Goal: Check status: Check status

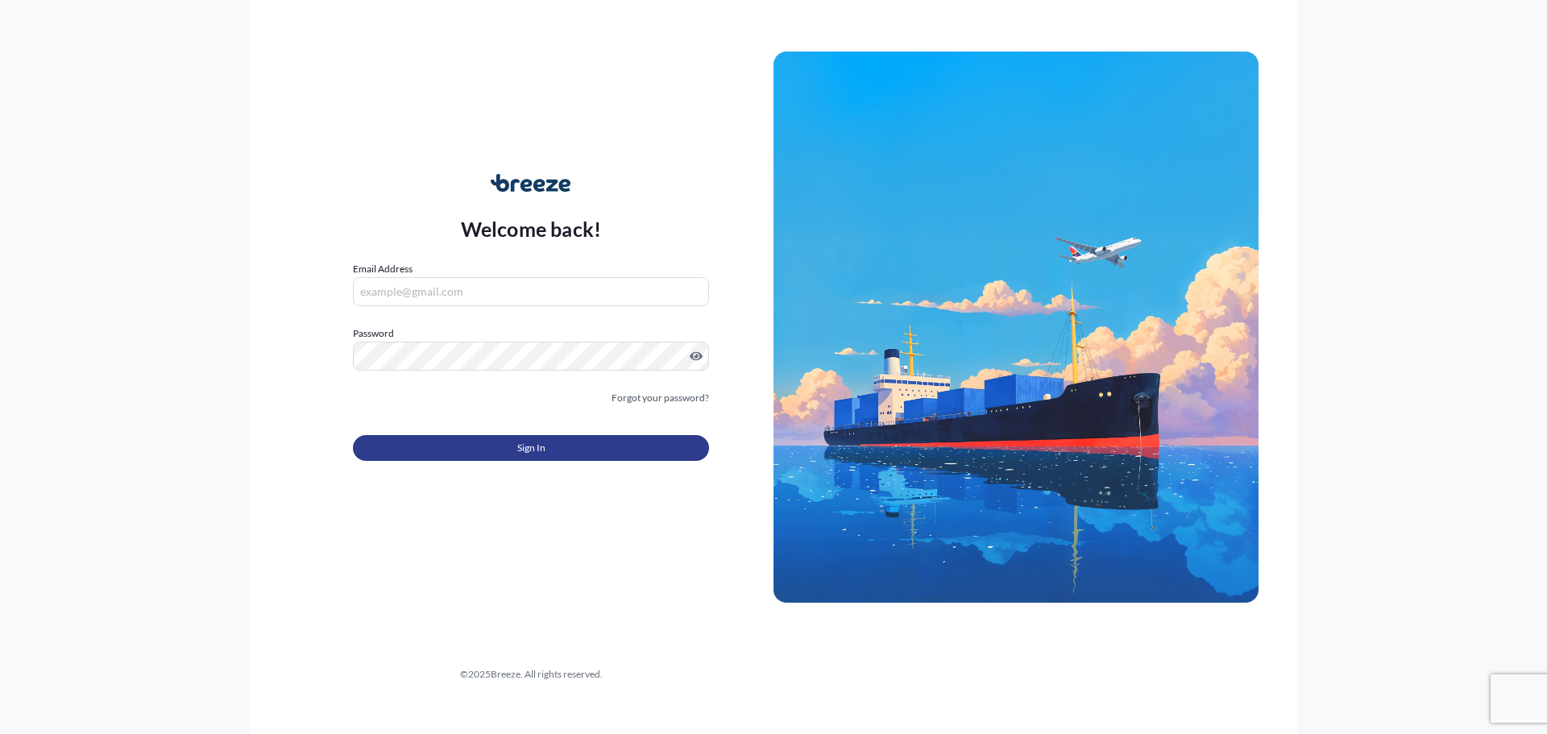
type input "[EMAIL_ADDRESS][DOMAIN_NAME]"
click at [520, 442] on span "Sign In" at bounding box center [531, 448] width 28 height 16
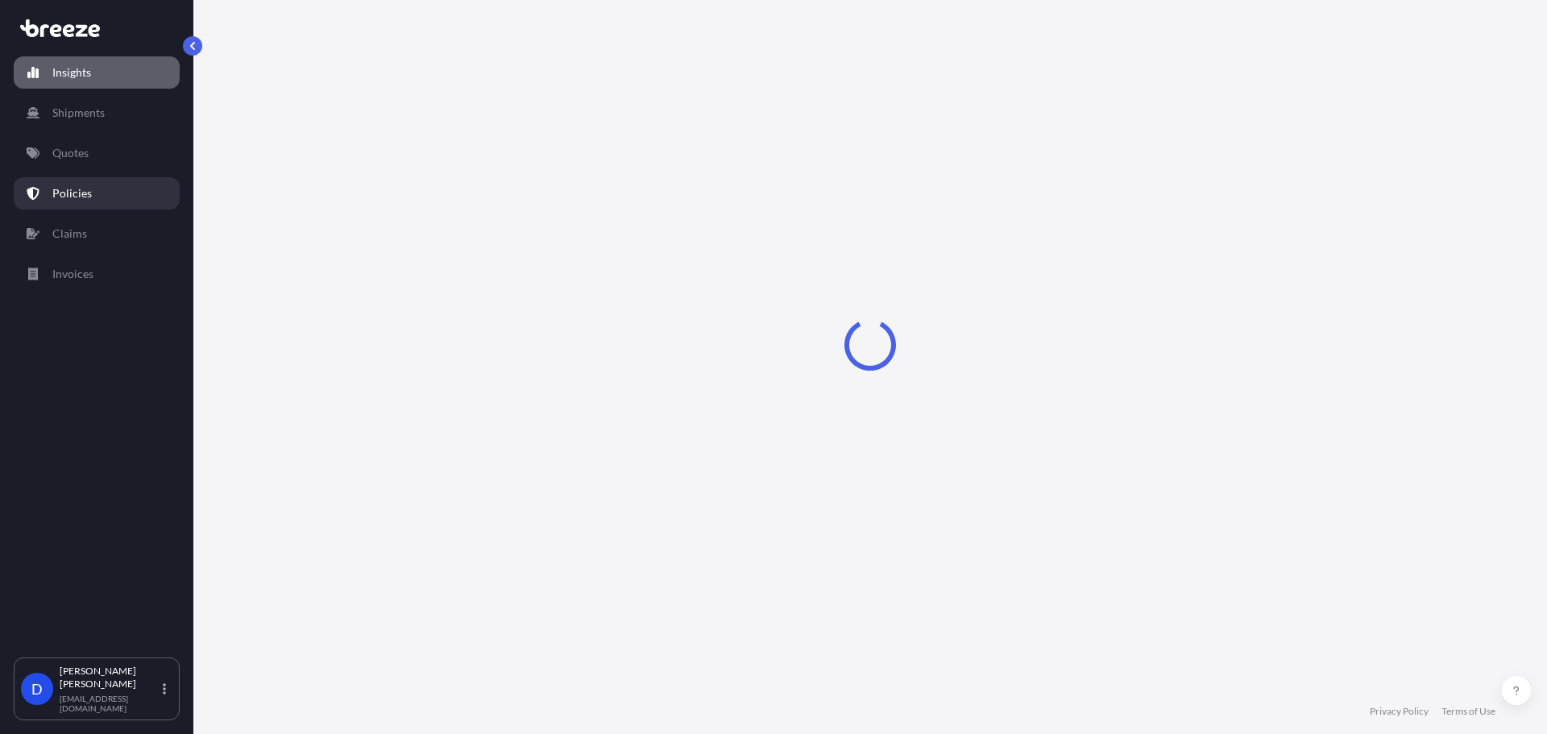
select select "2025"
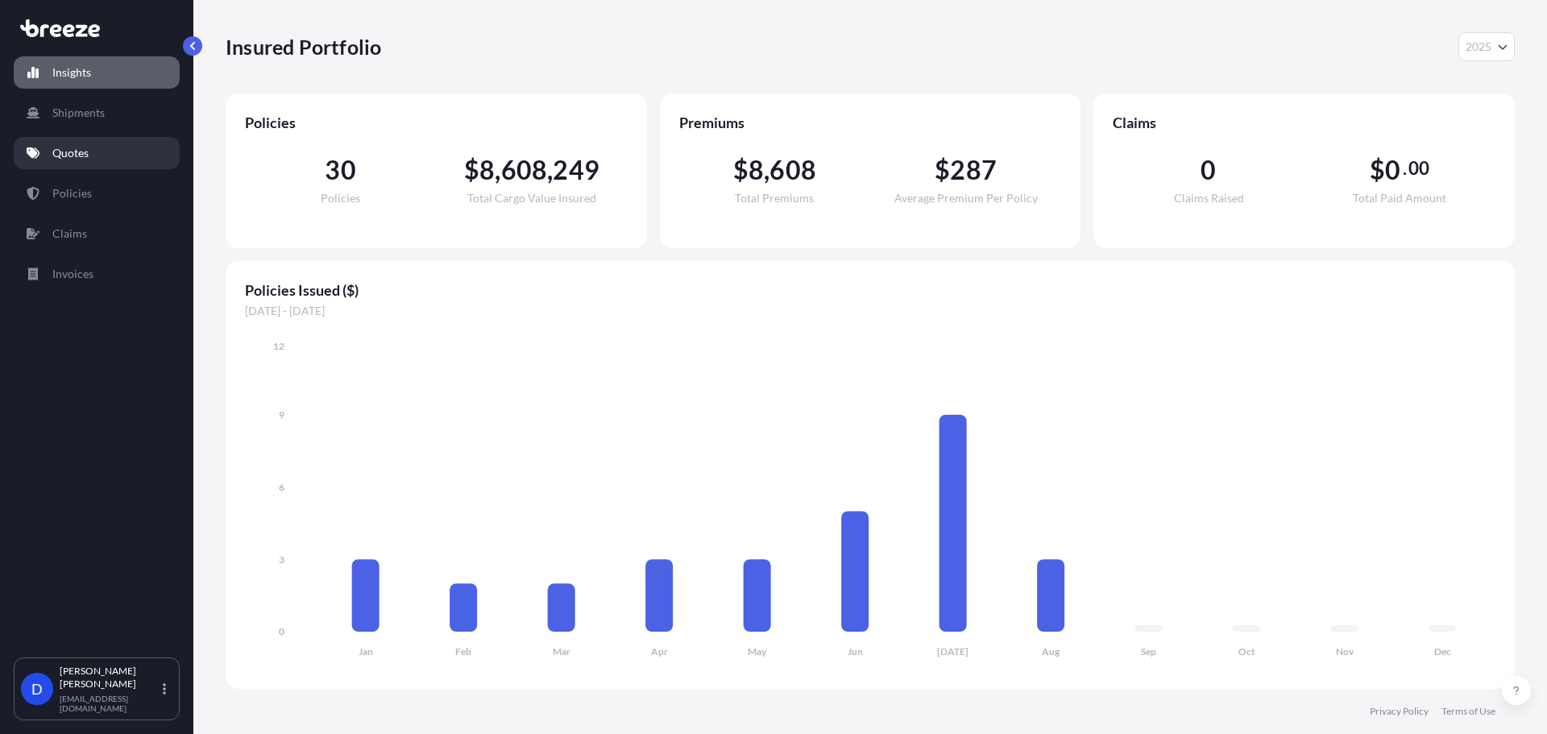
click at [62, 152] on p "Quotes" at bounding box center [70, 153] width 36 height 16
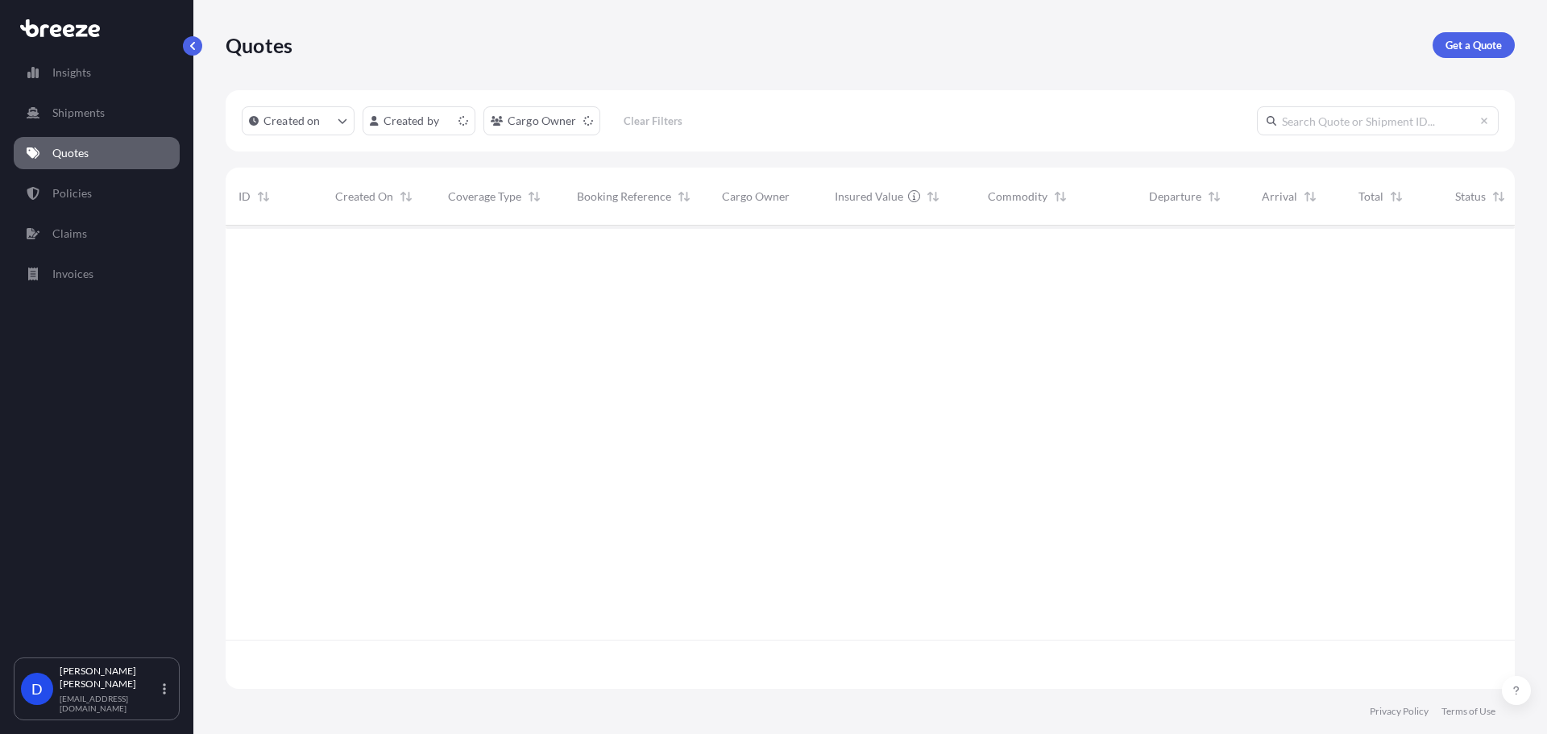
scroll to position [460, 1277]
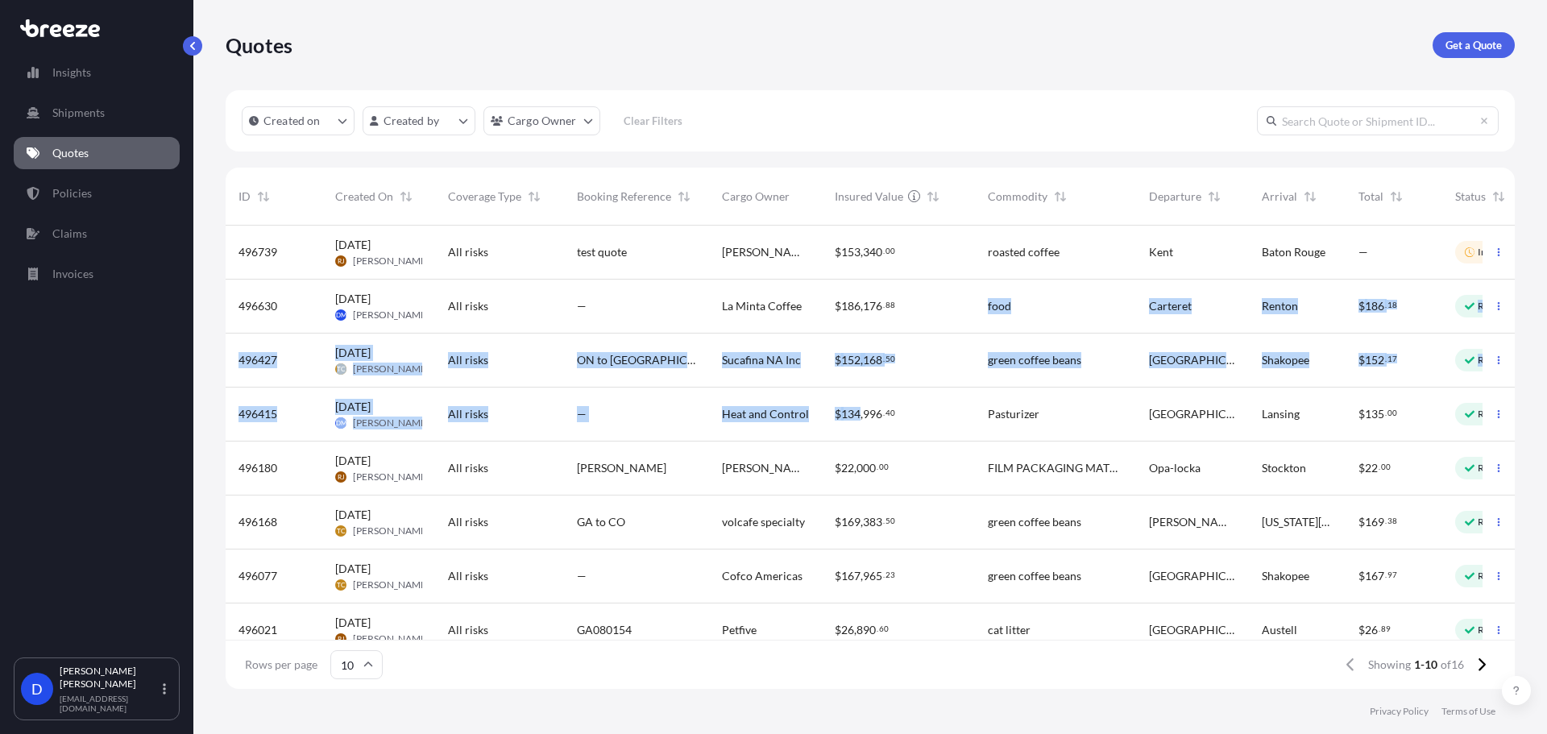
drag, startPoint x: 853, startPoint y: 321, endPoint x: 858, endPoint y: 415, distance: 93.6
click at [858, 415] on div "496739 [DATE] [PERSON_NAME] All risks test quote [PERSON_NAME]'s Garage Coffee …" at bounding box center [890, 496] width 1329 height 540
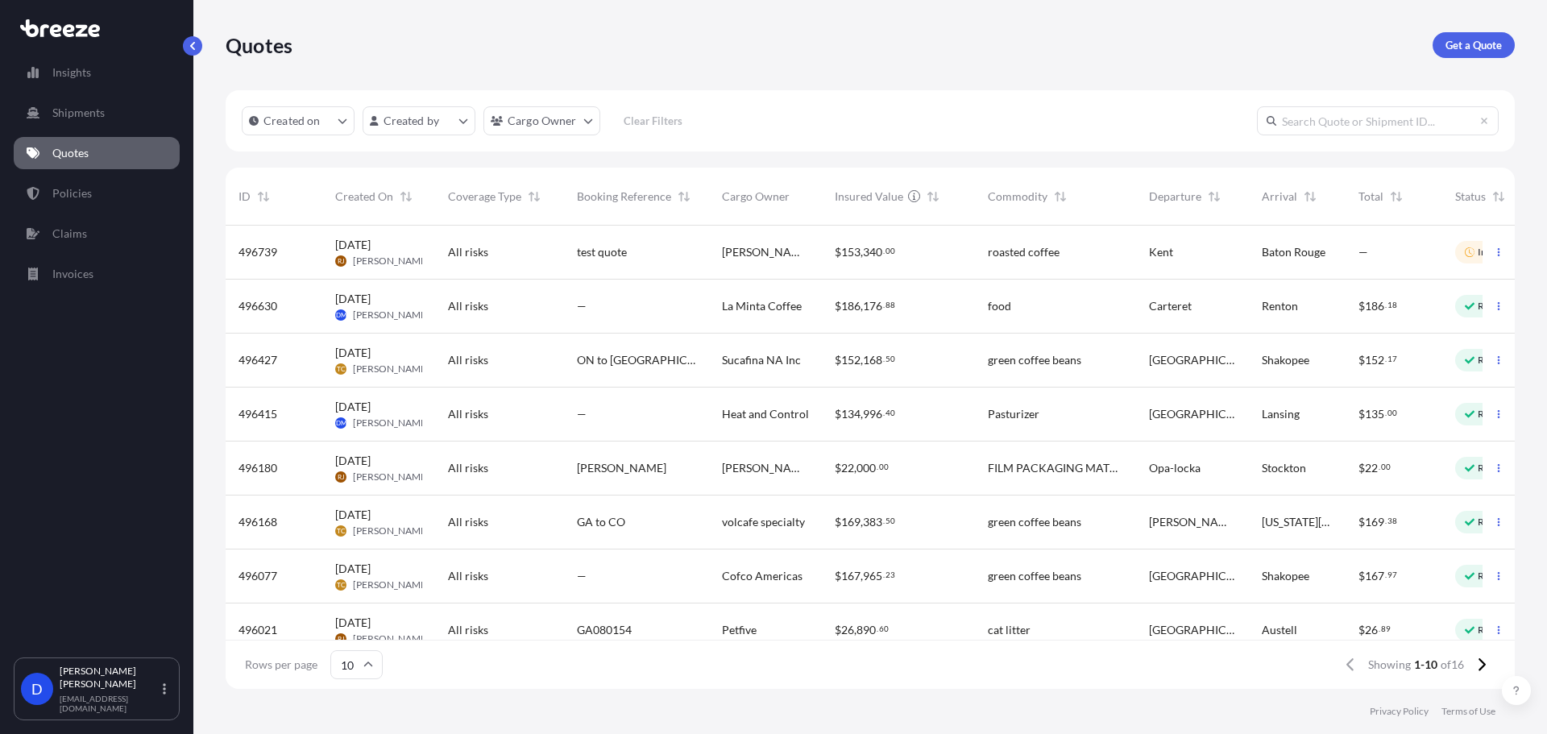
click at [861, 300] on span "," at bounding box center [861, 305] width 2 height 11
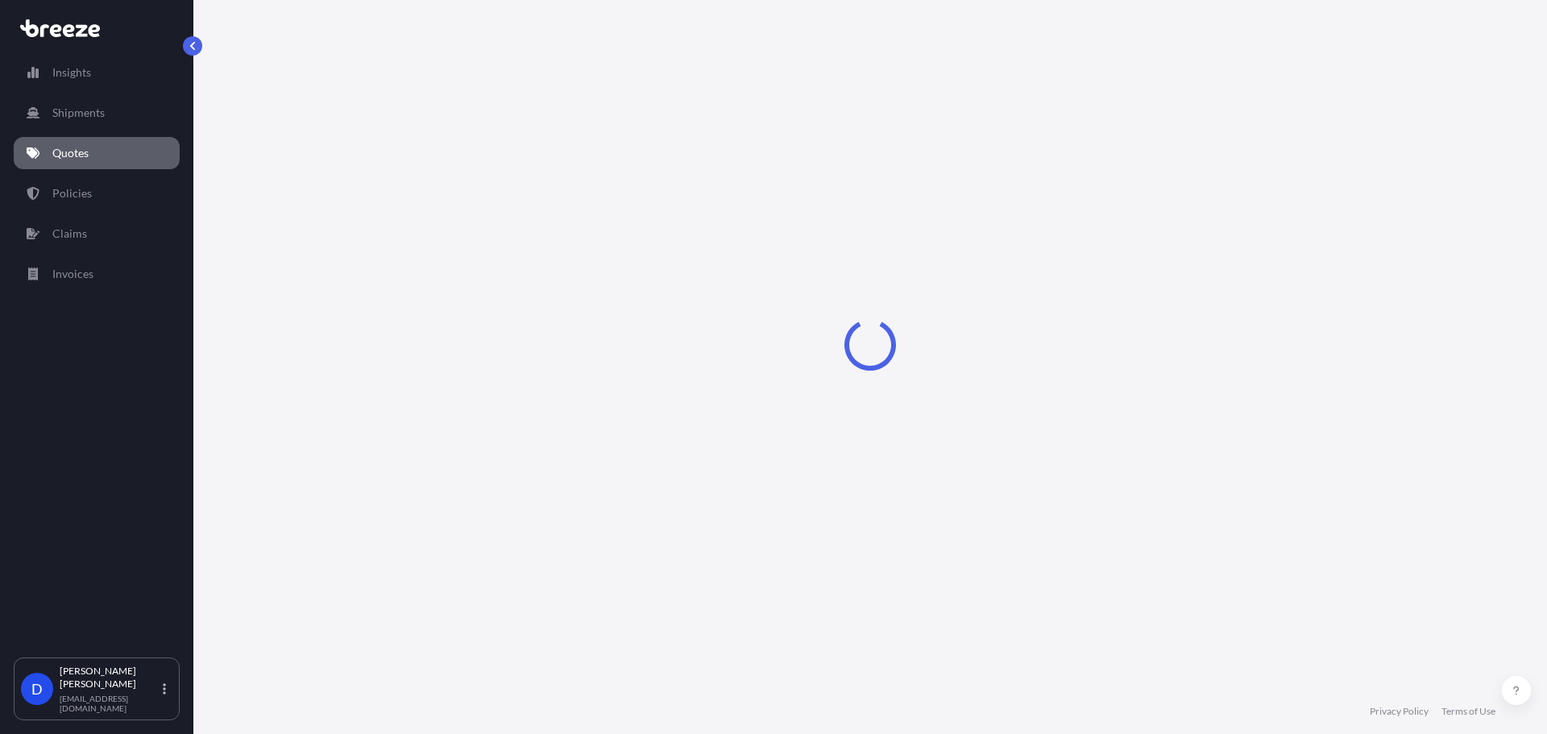
select select "Road"
select select "2"
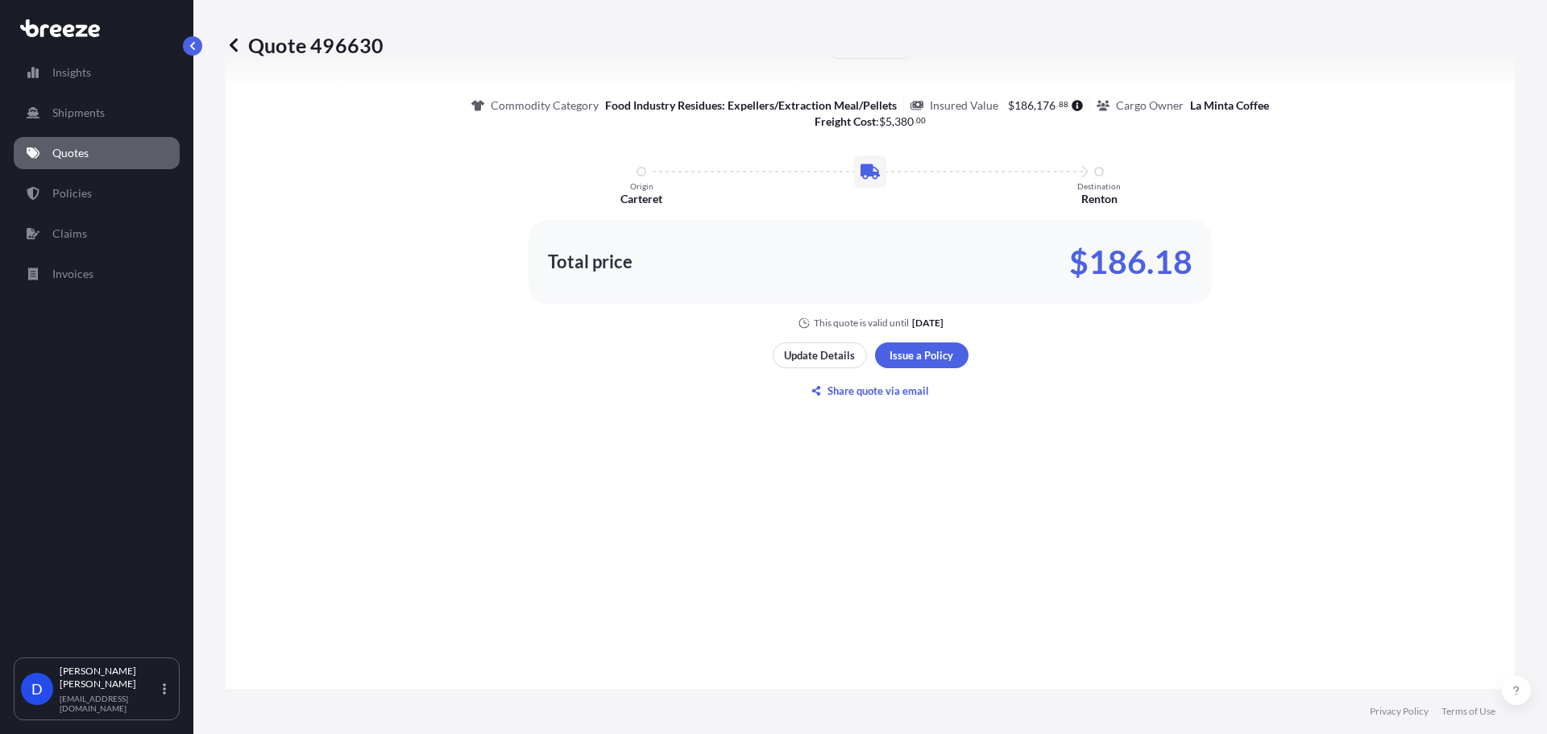
scroll to position [1074, 0]
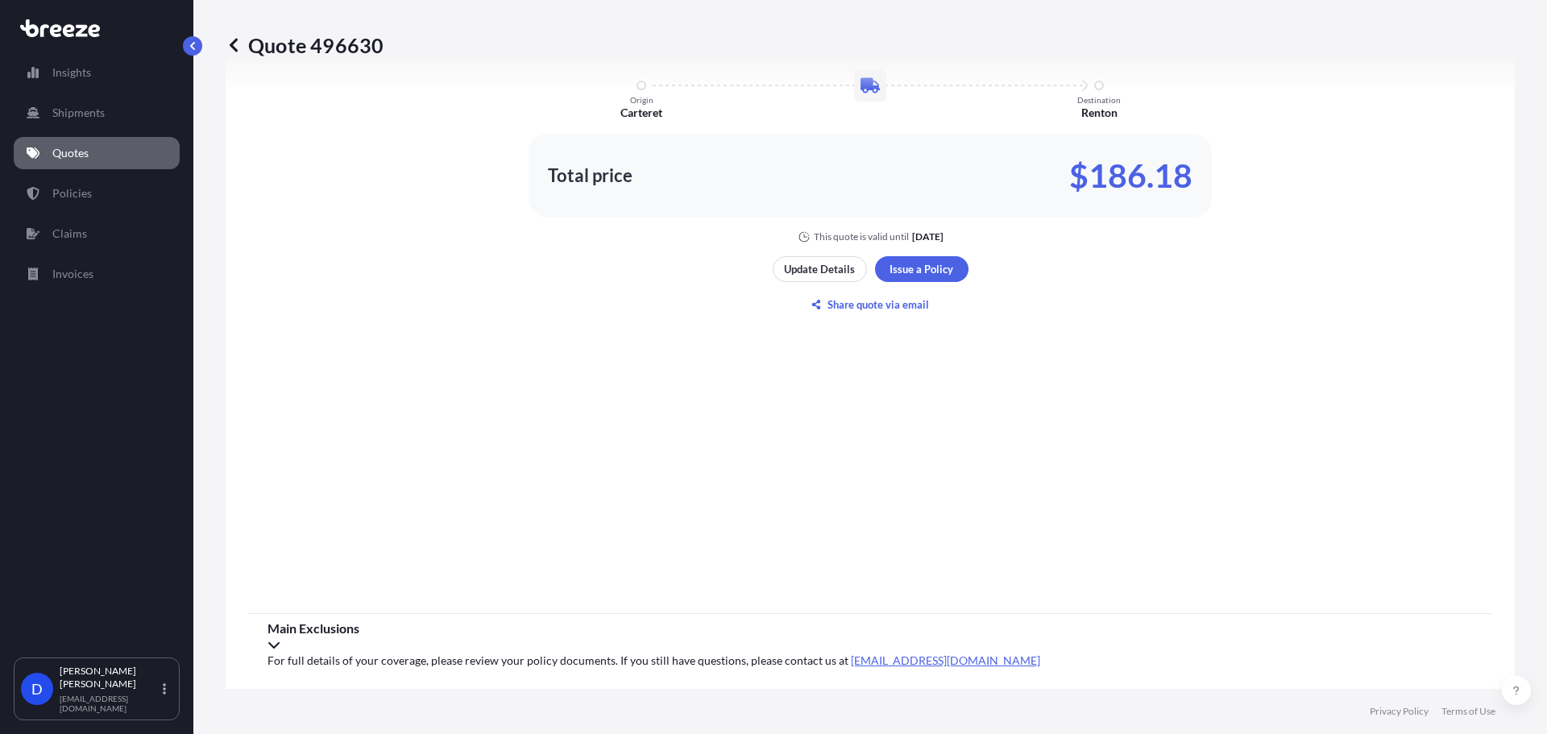
click at [996, 646] on div "Main Exclusions" at bounding box center [869, 636] width 1205 height 32
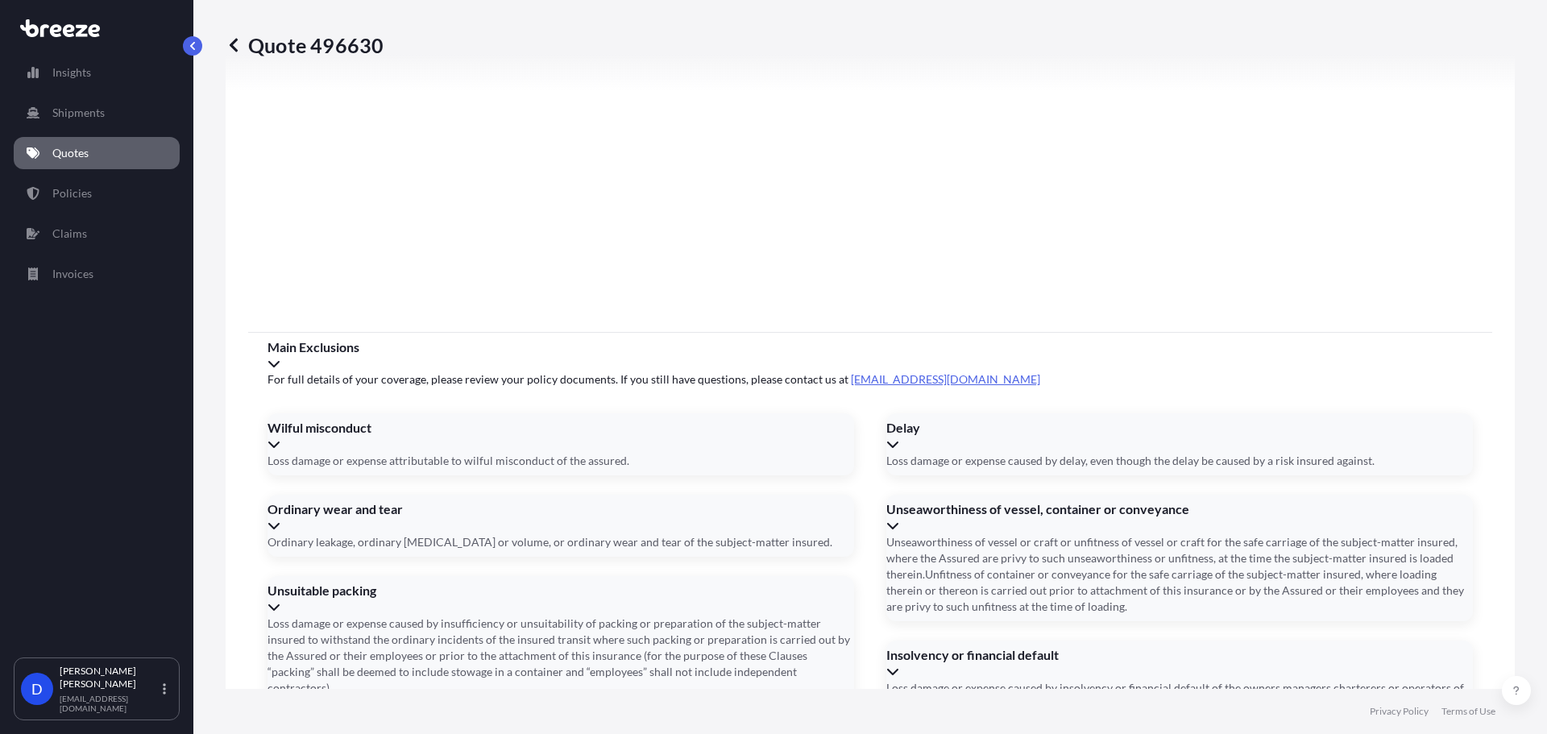
scroll to position [1399, 0]
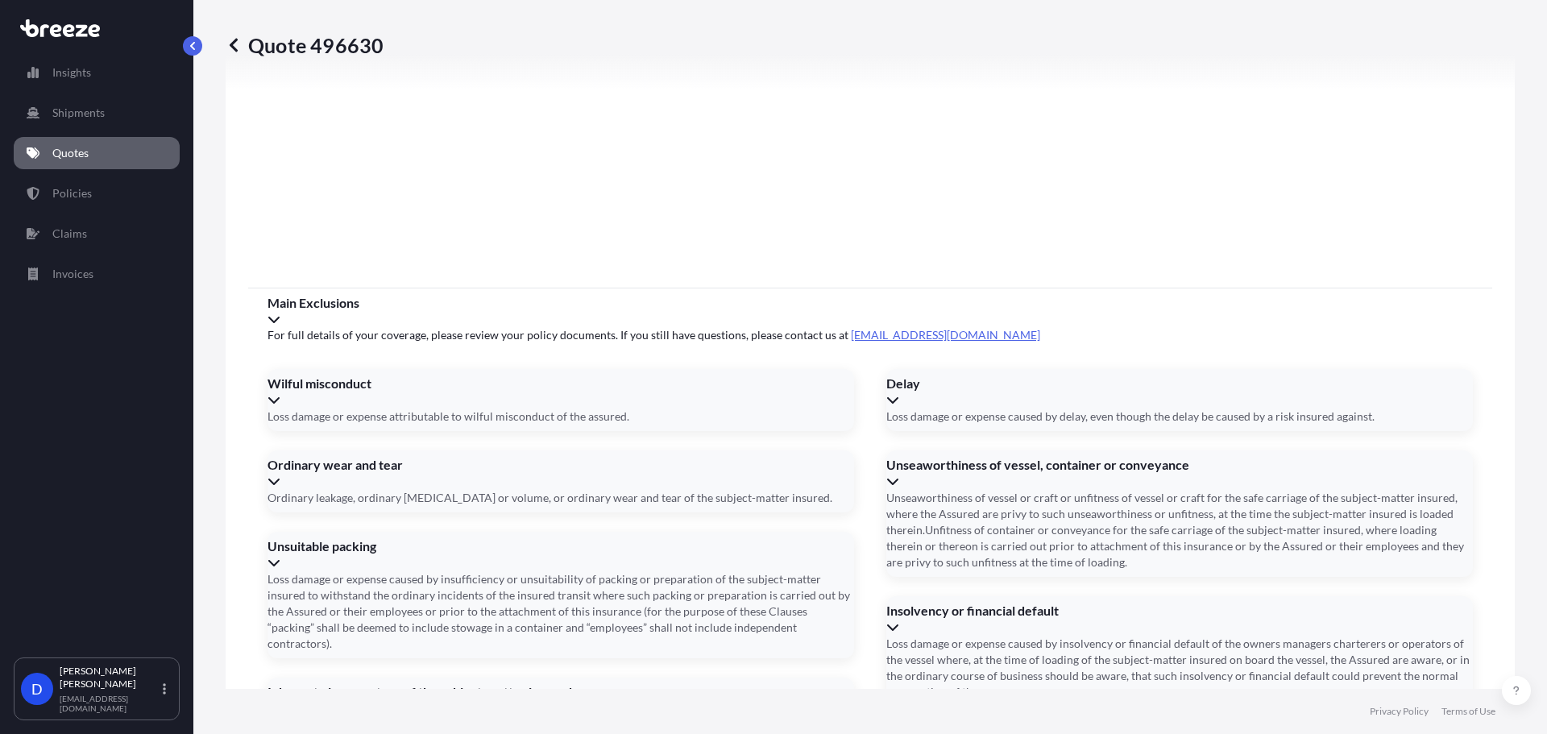
click at [977, 732] on div "War and SRCC" at bounding box center [1179, 740] width 586 height 16
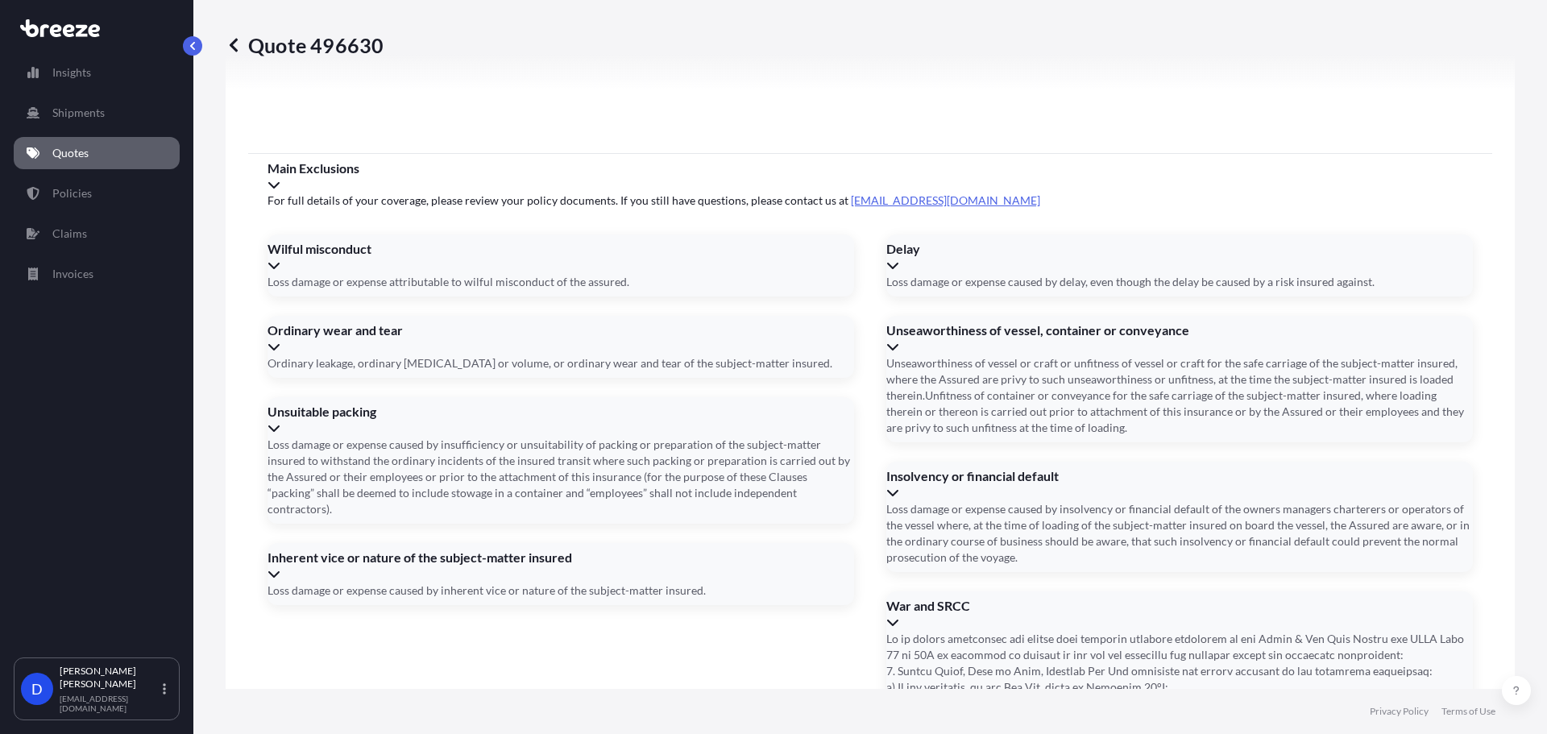
scroll to position [1645, 0]
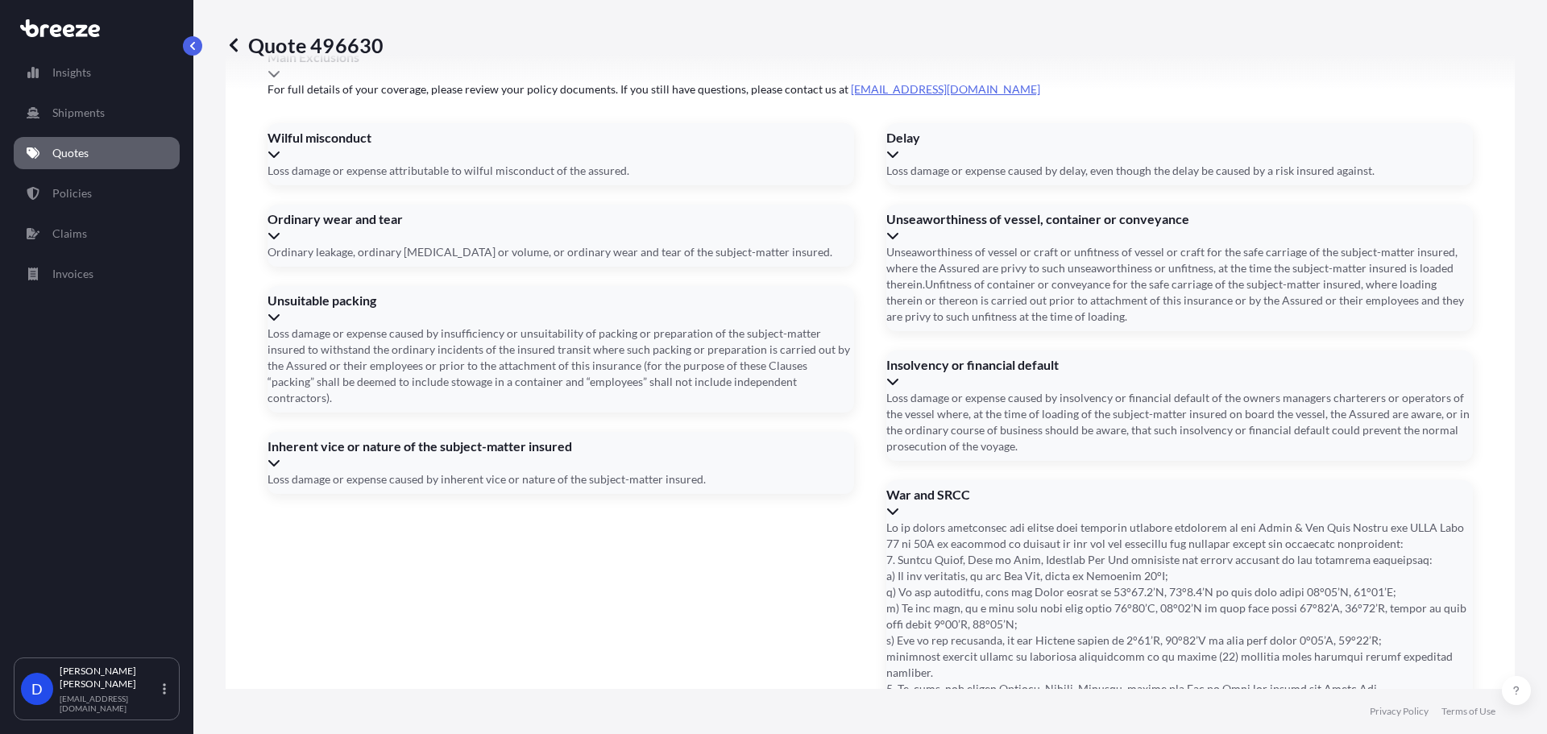
click at [659, 438] on div "Inherent vice or nature of the subject-matter insured" at bounding box center [560, 454] width 586 height 32
click at [636, 297] on div "Unsuitable packing" at bounding box center [560, 300] width 586 height 16
click at [648, 240] on div "Ordinary wear and tear" at bounding box center [560, 227] width 586 height 32
click at [729, 162] on div "Wilful misconduct" at bounding box center [560, 146] width 586 height 32
click at [1051, 162] on div "Delay" at bounding box center [1179, 146] width 586 height 32
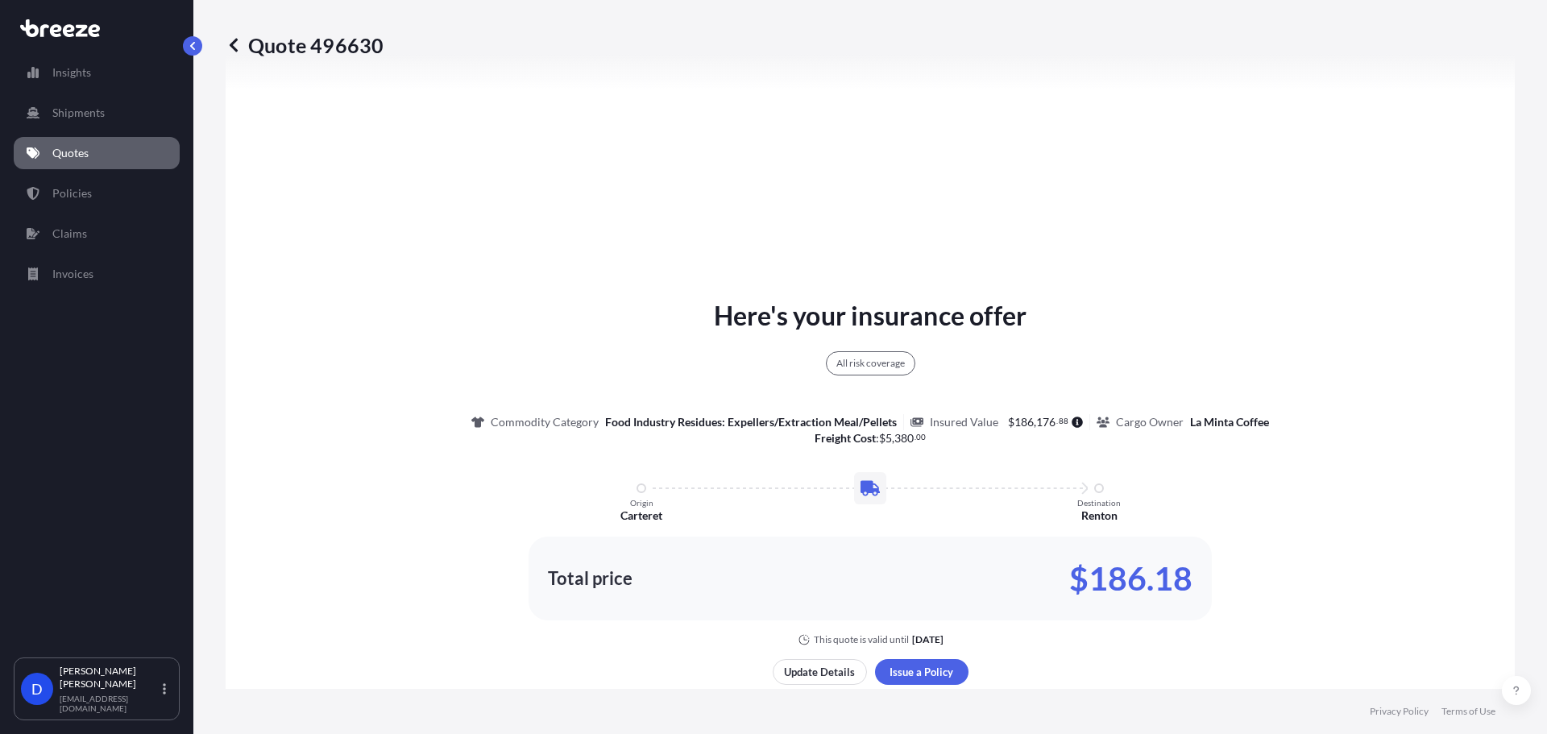
scroll to position [0, 0]
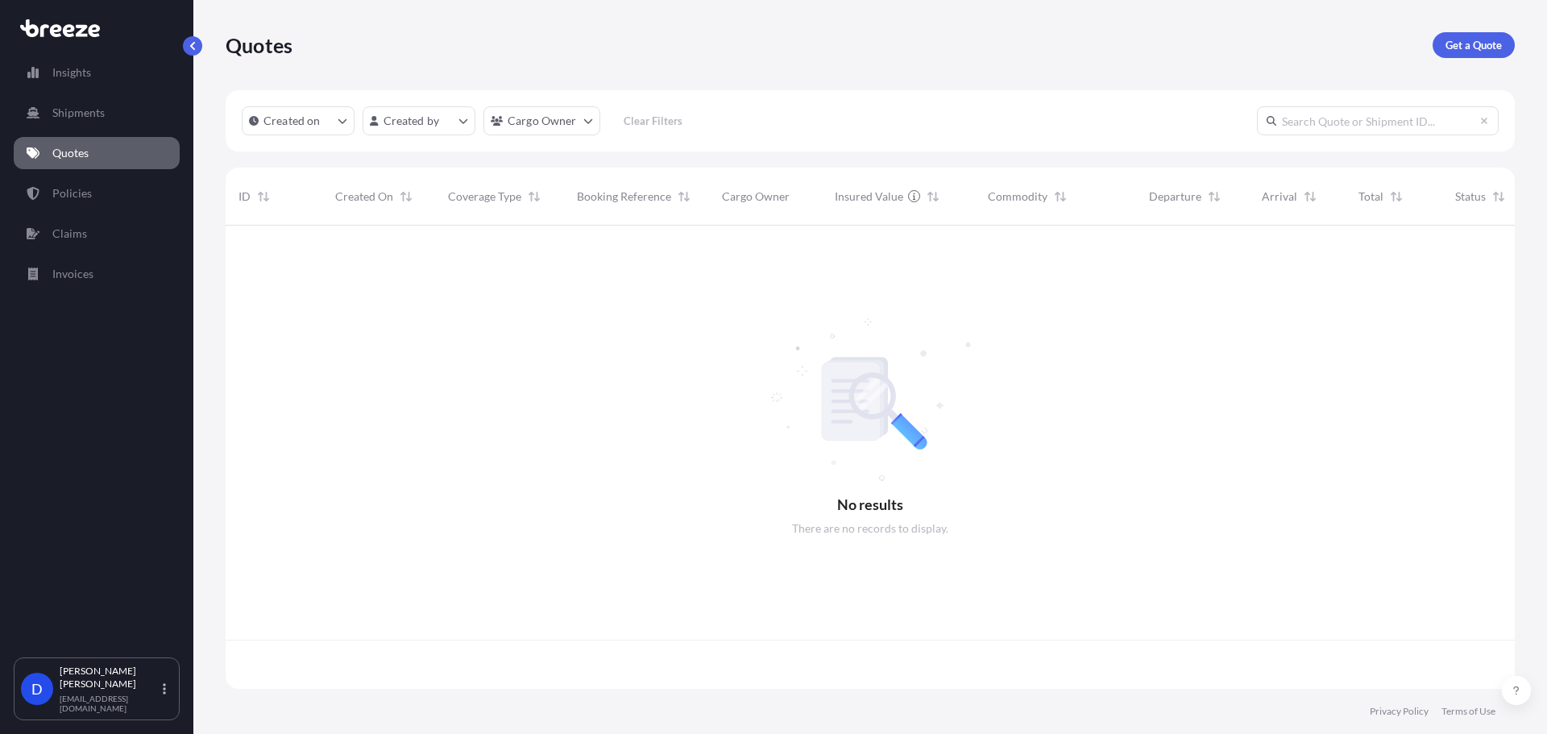
scroll to position [460, 1277]
